Goal: Find specific page/section: Find specific page/section

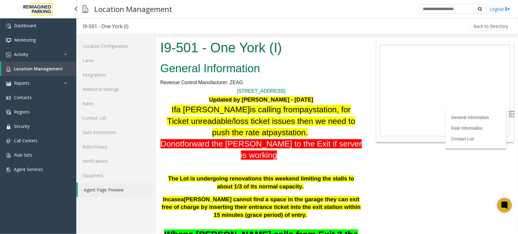
click at [46, 63] on link "Location Management" at bounding box center [38, 68] width 75 height 14
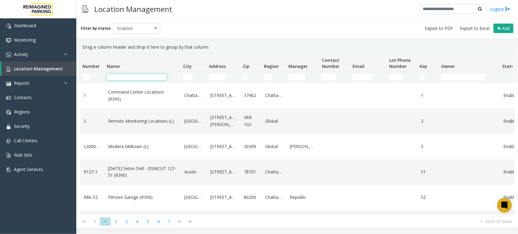
click at [154, 75] on input "Name Filter" at bounding box center [137, 77] width 60 height 6
click at [156, 77] on input "Name Filter" at bounding box center [137, 77] width 60 height 6
click at [158, 77] on input "Name Filter" at bounding box center [137, 77] width 60 height 6
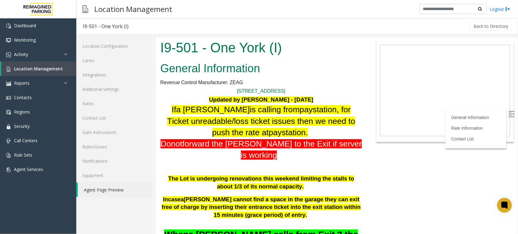
click at [212, 160] on p at bounding box center [261, 164] width 202 height 9
click at [40, 66] on span "Location Management" at bounding box center [38, 69] width 49 height 6
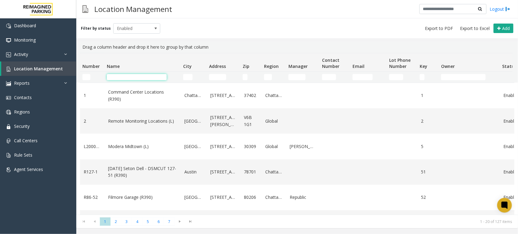
click at [116, 77] on input "Name Filter" at bounding box center [137, 77] width 60 height 6
click at [187, 73] on td "City Filter" at bounding box center [194, 76] width 26 height 11
click at [189, 78] on input "City Filter" at bounding box center [187, 77] width 9 height 6
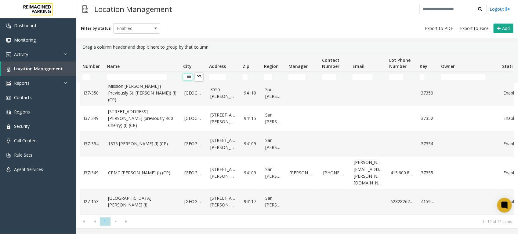
scroll to position [34, 0]
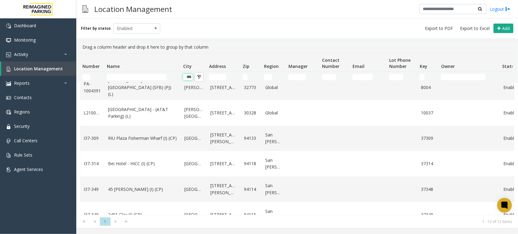
type input "***"
click at [133, 75] on input "Name Filter" at bounding box center [137, 77] width 60 height 6
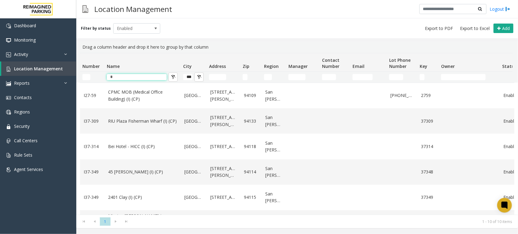
type input "*"
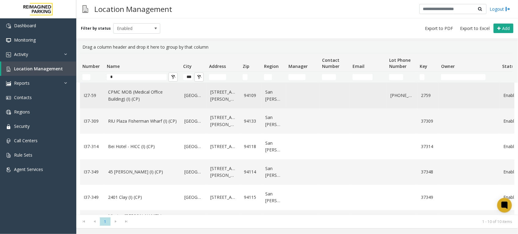
click at [134, 95] on link "CPMC MOB (Medical Office Building) (I) (CP)" at bounding box center [142, 96] width 69 height 14
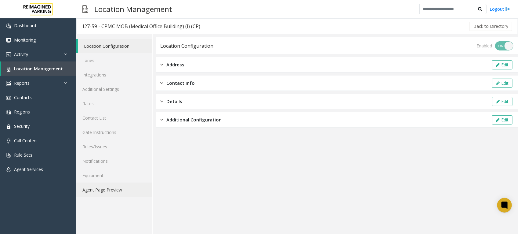
drag, startPoint x: 93, startPoint y: 190, endPoint x: 129, endPoint y: 193, distance: 35.6
click at [93, 190] on link "Agent Page Preview" at bounding box center [114, 189] width 76 height 14
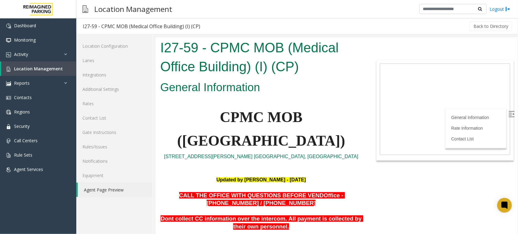
scroll to position [191, 0]
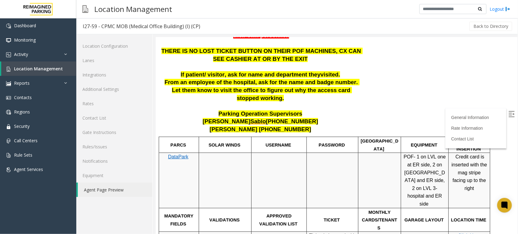
click at [327, 117] on p "[PERSON_NAME] [PHONE_NUMBER]" at bounding box center [261, 121] width 202 height 8
click at [93, 60] on link "Lanes" at bounding box center [114, 60] width 76 height 14
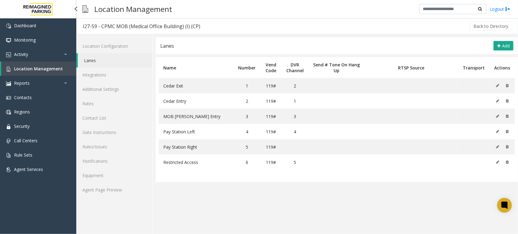
click at [25, 67] on span "Location Management" at bounding box center [38, 69] width 49 height 6
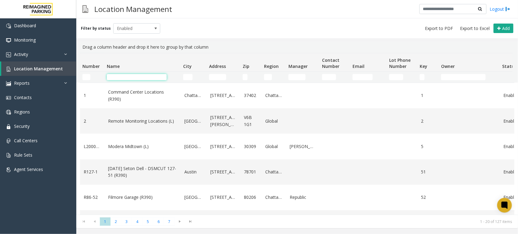
click at [135, 76] on input "Name Filter" at bounding box center [137, 77] width 60 height 6
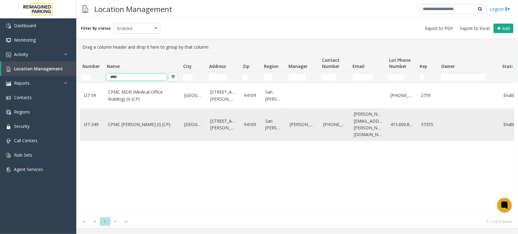
type input "****"
click at [139, 121] on link "CPMC [PERSON_NAME] (I) (CP)" at bounding box center [142, 124] width 69 height 7
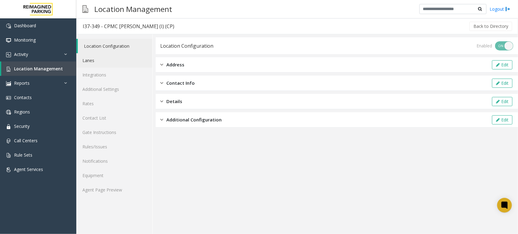
click at [86, 62] on link "Lanes" at bounding box center [114, 60] width 76 height 14
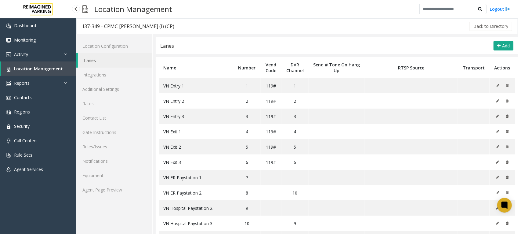
click at [26, 67] on span "Location Management" at bounding box center [38, 69] width 49 height 6
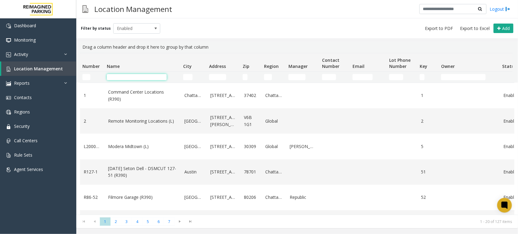
click at [157, 77] on input "Name Filter" at bounding box center [137, 77] width 60 height 6
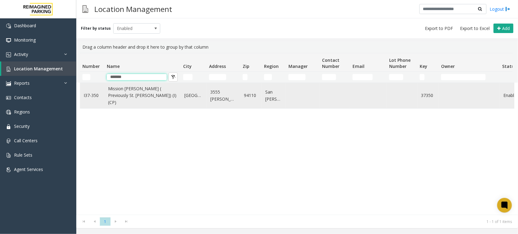
type input "*******"
click at [150, 89] on link "Mission [PERSON_NAME] ( Previously St. [PERSON_NAME]) (I) (CP)" at bounding box center [142, 95] width 69 height 20
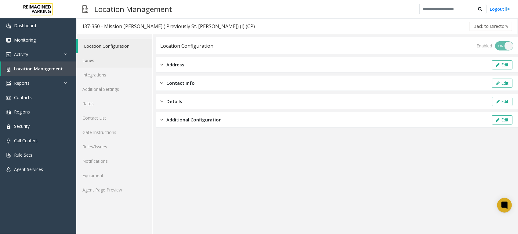
click at [93, 60] on link "Lanes" at bounding box center [114, 60] width 76 height 14
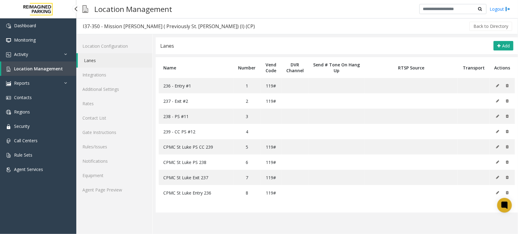
click at [34, 66] on span "Location Management" at bounding box center [38, 69] width 49 height 6
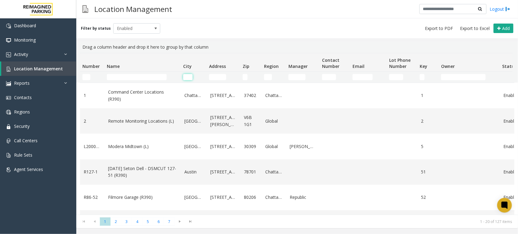
click at [188, 77] on input "City Filter" at bounding box center [187, 77] width 9 height 6
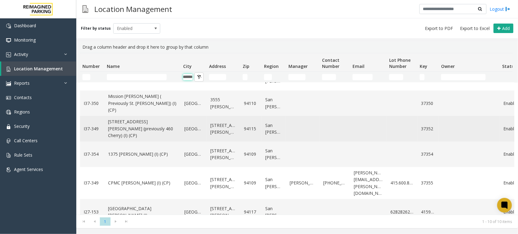
scroll to position [129, 0]
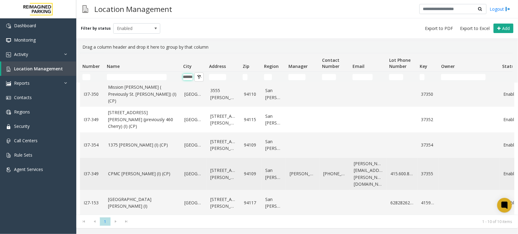
type input "******"
click at [151, 172] on link "CPMC [PERSON_NAME] (I) (CP)" at bounding box center [142, 173] width 69 height 7
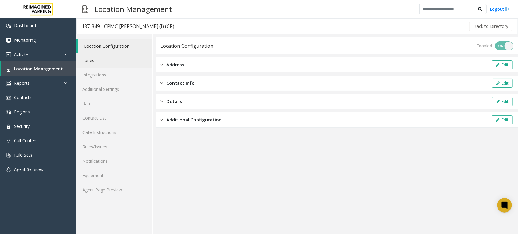
click at [89, 60] on link "Lanes" at bounding box center [114, 60] width 76 height 14
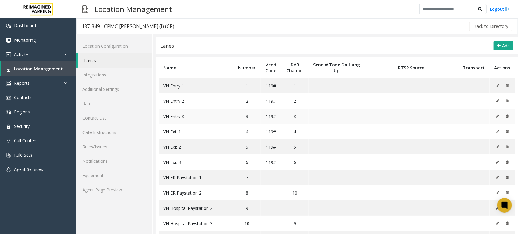
scroll to position [26, 0]
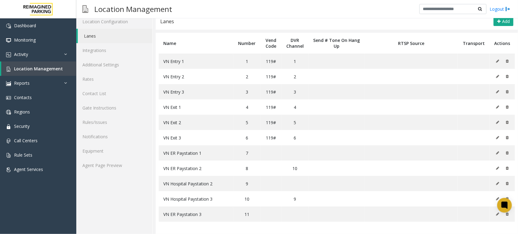
click at [127, 201] on div "Location Configuration Lanes Integrations Additional Settings Rates Contact Lis…" at bounding box center [114, 122] width 76 height 224
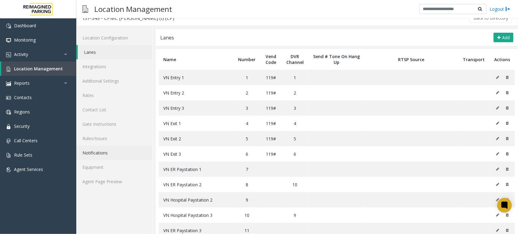
scroll to position [0, 0]
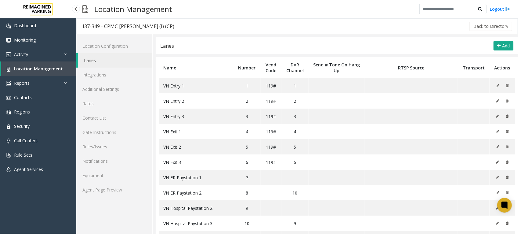
click at [30, 69] on span "Location Management" at bounding box center [38, 69] width 49 height 6
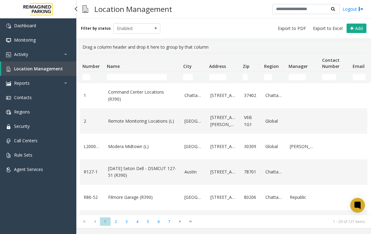
drag, startPoint x: 0, startPoint y: 0, endPoint x: 38, endPoint y: 66, distance: 76.5
click at [38, 66] on span "Location Management" at bounding box center [38, 69] width 49 height 6
